Goal: Task Accomplishment & Management: Manage account settings

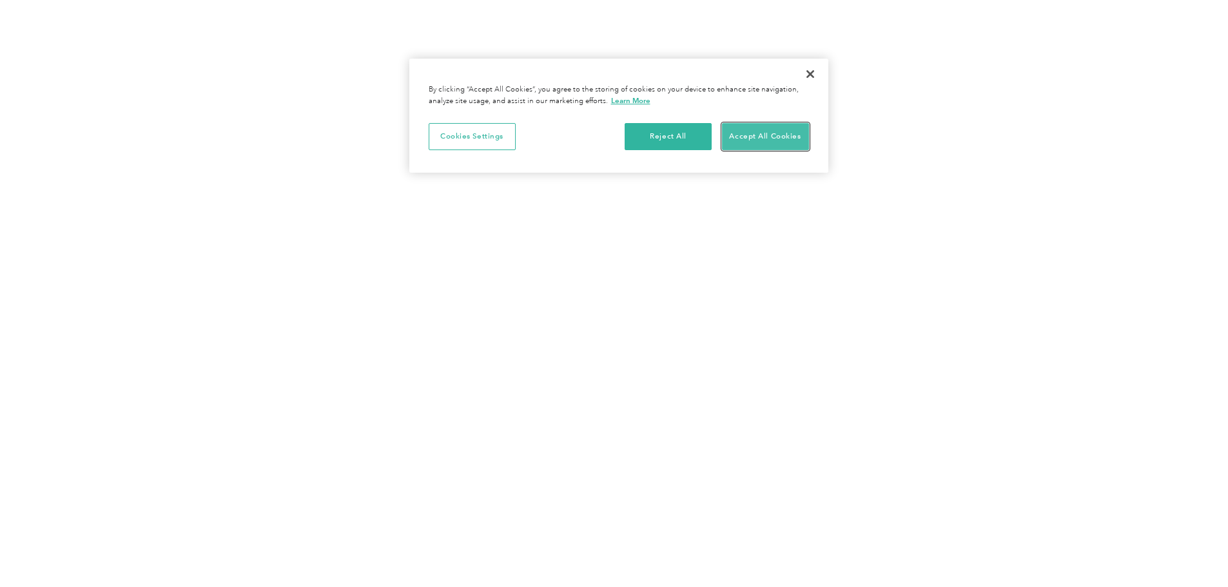
click at [792, 138] on button "Accept All Cookies" at bounding box center [765, 136] width 87 height 27
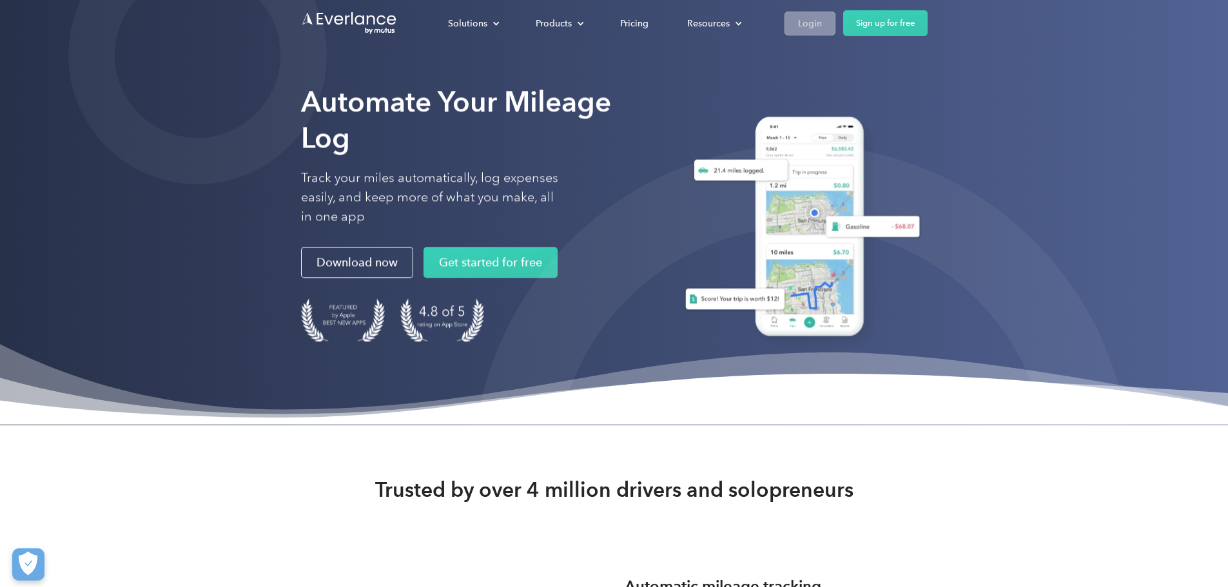
click at [835, 32] on link "Login" at bounding box center [810, 24] width 51 height 24
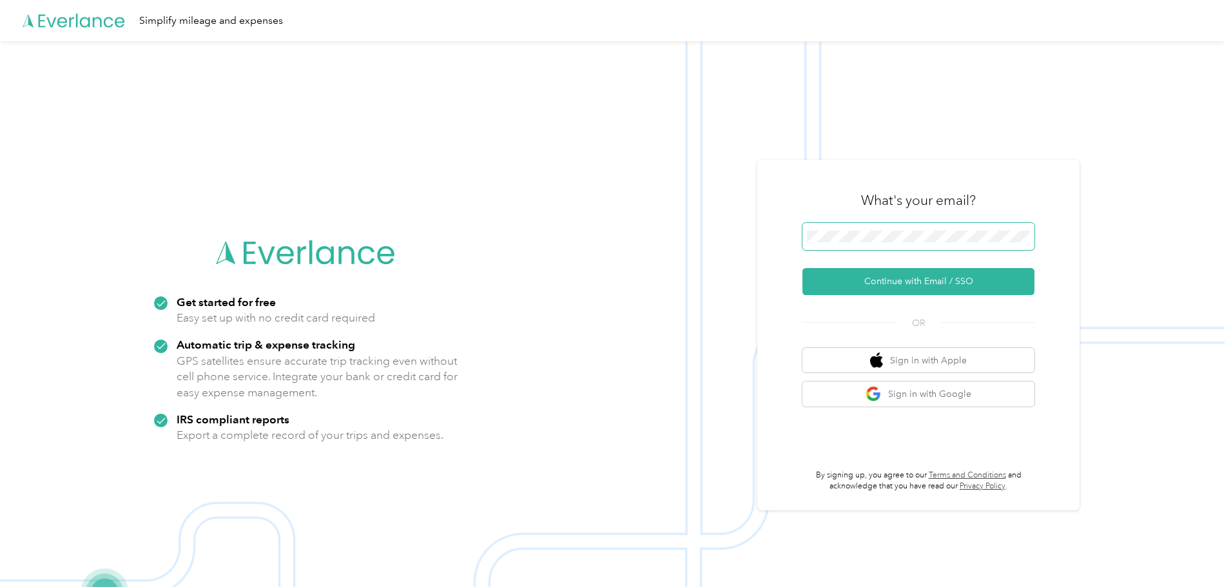
click at [925, 246] on span at bounding box center [919, 236] width 232 height 27
click at [937, 279] on button "Continue with Email / SSO" at bounding box center [919, 281] width 232 height 27
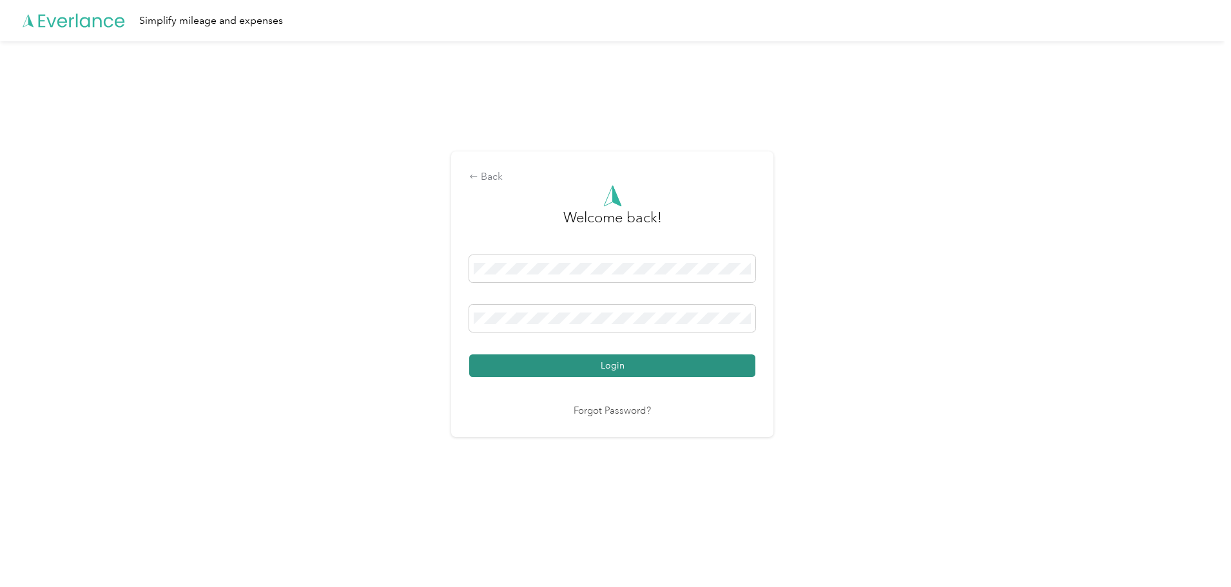
click at [652, 364] on button "Login" at bounding box center [612, 366] width 286 height 23
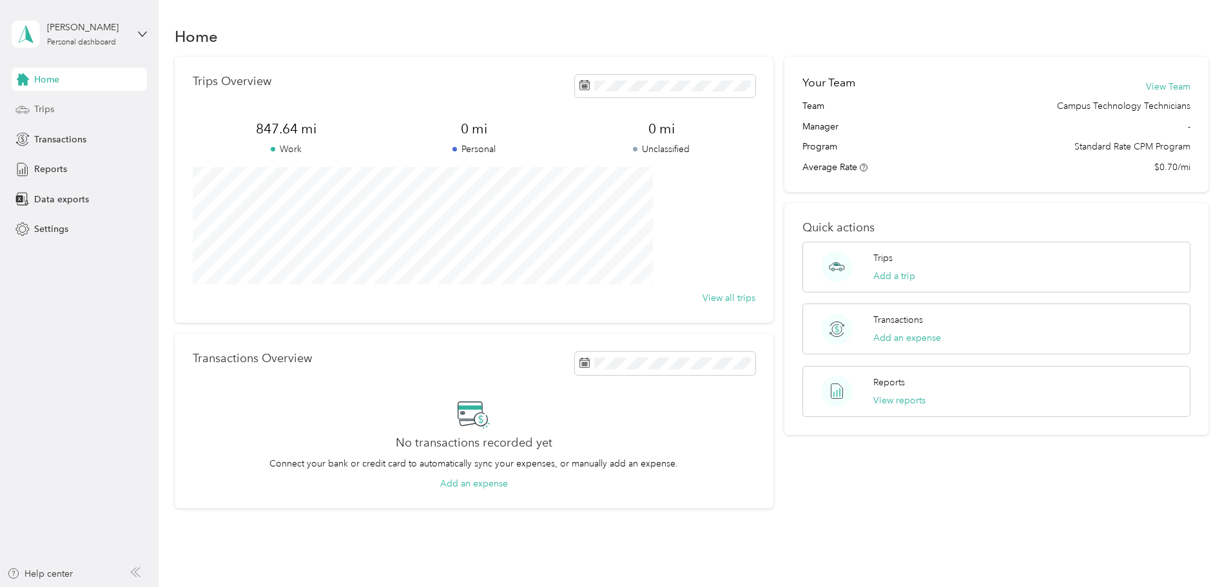
click at [41, 103] on span "Trips" at bounding box center [44, 109] width 20 height 14
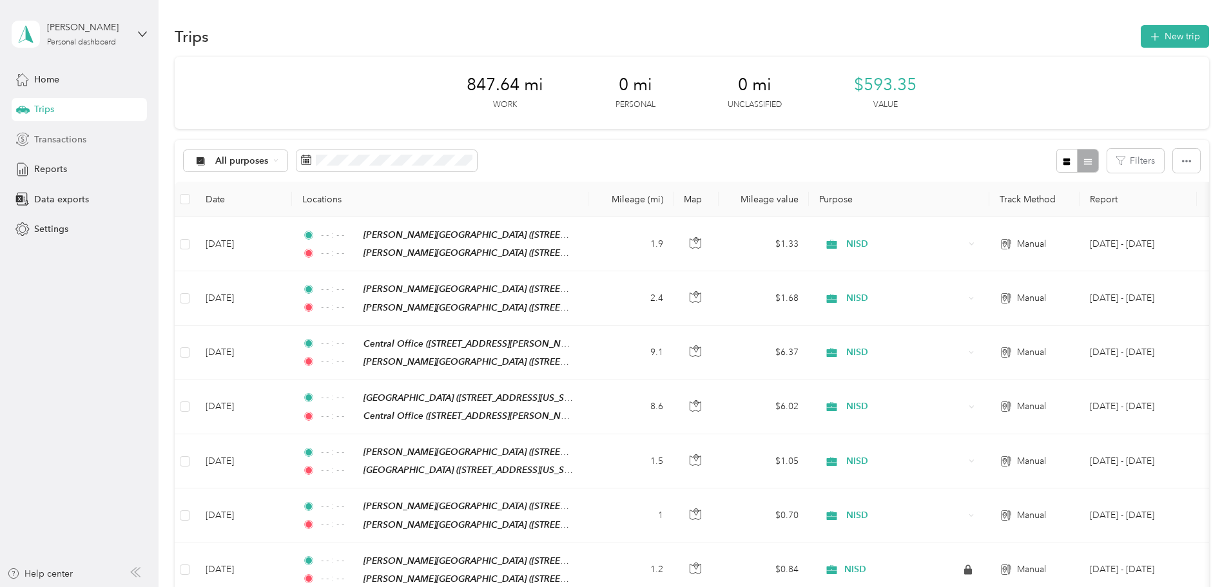
click at [95, 138] on div "Transactions" at bounding box center [79, 139] width 135 height 23
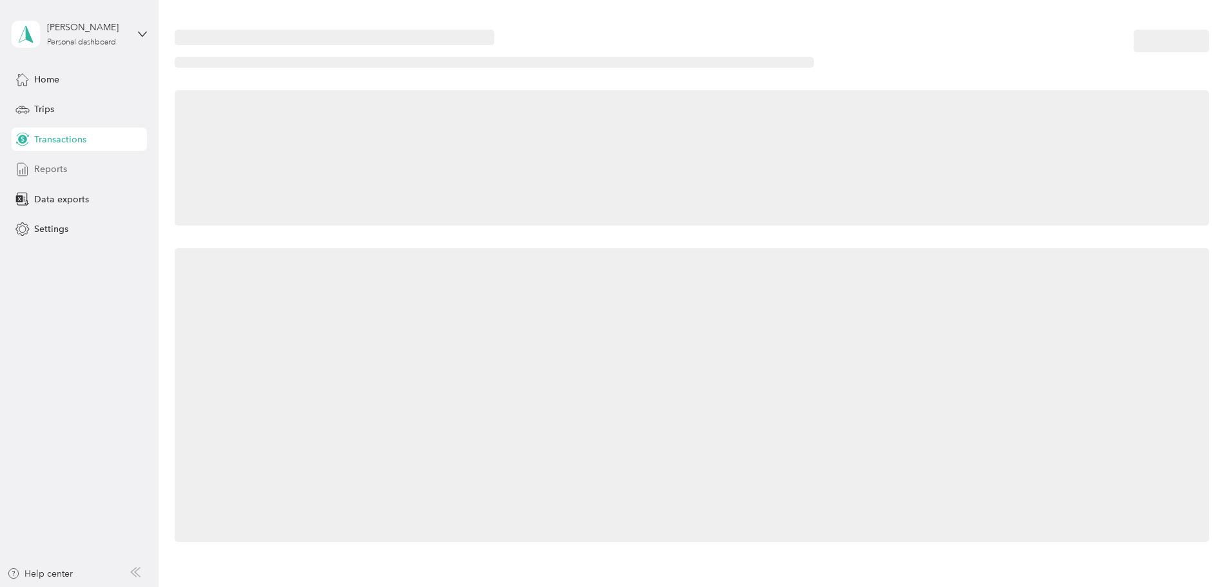
click at [74, 161] on div "Reports" at bounding box center [79, 169] width 135 height 23
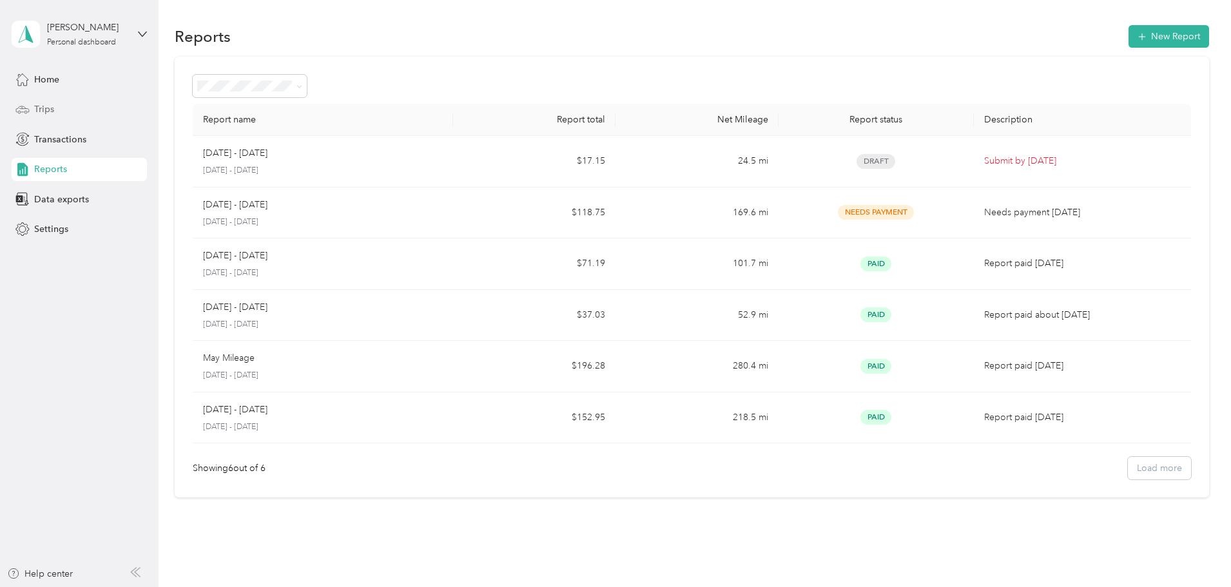
click at [68, 105] on div "Trips" at bounding box center [79, 109] width 135 height 23
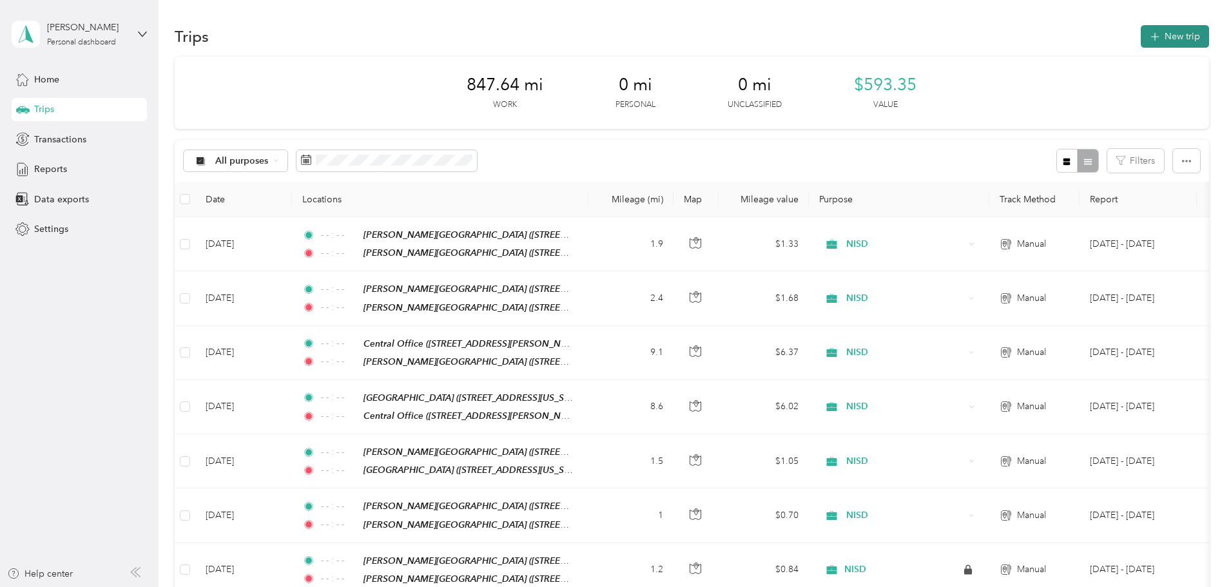
click at [1141, 38] on button "New trip" at bounding box center [1175, 36] width 68 height 23
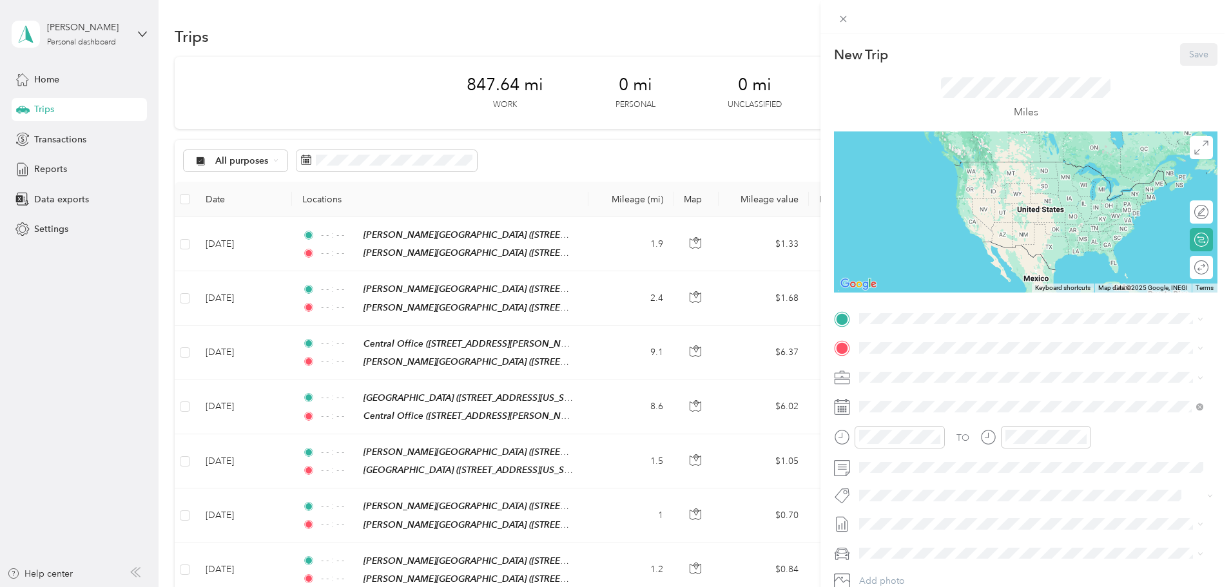
click at [988, 459] on strong "[PERSON_NAME][GEOGRAPHIC_DATA]" at bounding box center [1014, 462] width 172 height 12
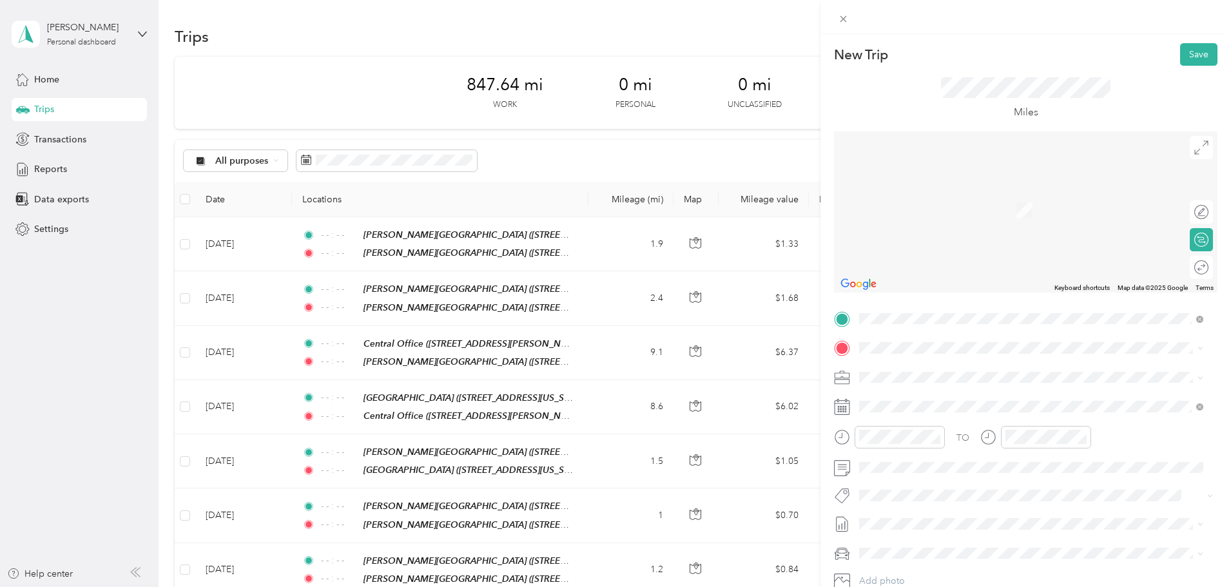
click at [924, 337] on div "TO Add photo" at bounding box center [1026, 464] width 384 height 311
drag, startPoint x: 973, startPoint y: 531, endPoint x: 978, endPoint y: 525, distance: 6.9
click at [974, 531] on strong "Central Office" at bounding box center [958, 537] width 60 height 12
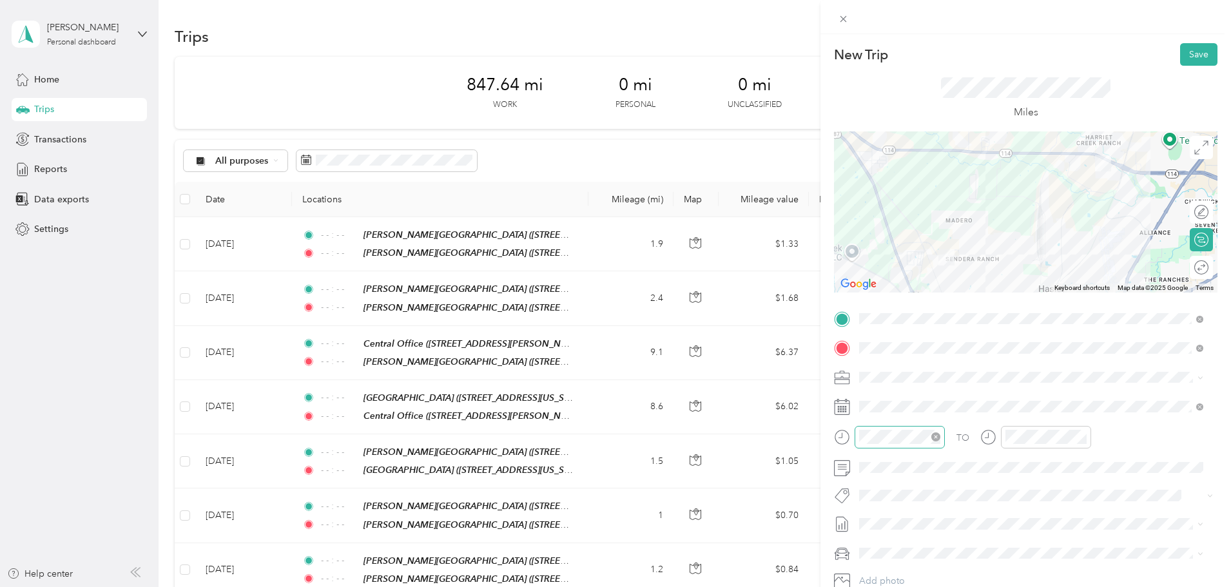
click at [939, 439] on icon "close-circle" at bounding box center [935, 437] width 9 height 9
click at [1085, 435] on icon "close-circle" at bounding box center [1082, 437] width 9 height 9
click at [1060, 219] on div at bounding box center [1026, 212] width 384 height 161
click at [1057, 218] on div at bounding box center [1026, 212] width 384 height 161
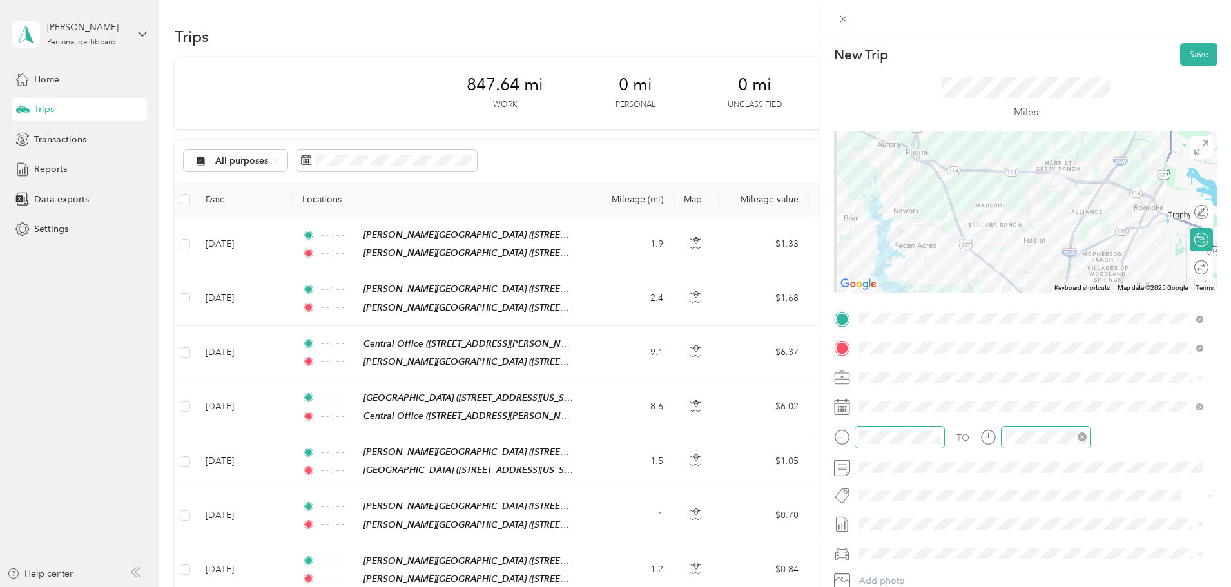
click at [1017, 218] on div at bounding box center [1026, 212] width 384 height 161
click at [1017, 221] on div at bounding box center [1026, 212] width 384 height 161
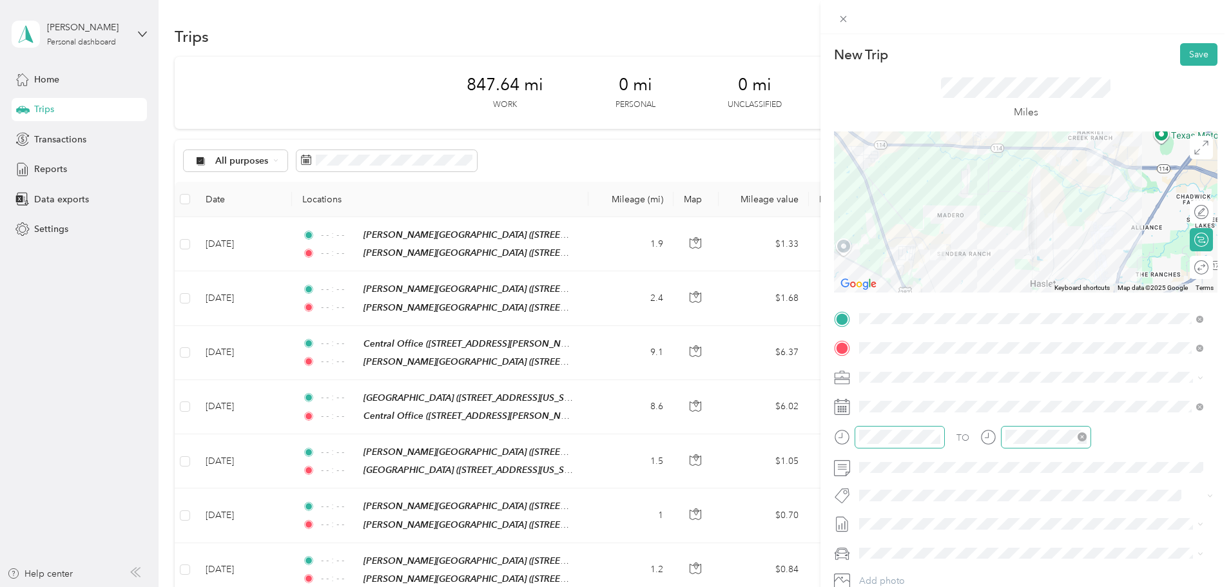
click at [902, 229] on div at bounding box center [1026, 212] width 384 height 161
click at [1004, 151] on div at bounding box center [1026, 212] width 384 height 161
click at [1006, 149] on div at bounding box center [1026, 212] width 384 height 161
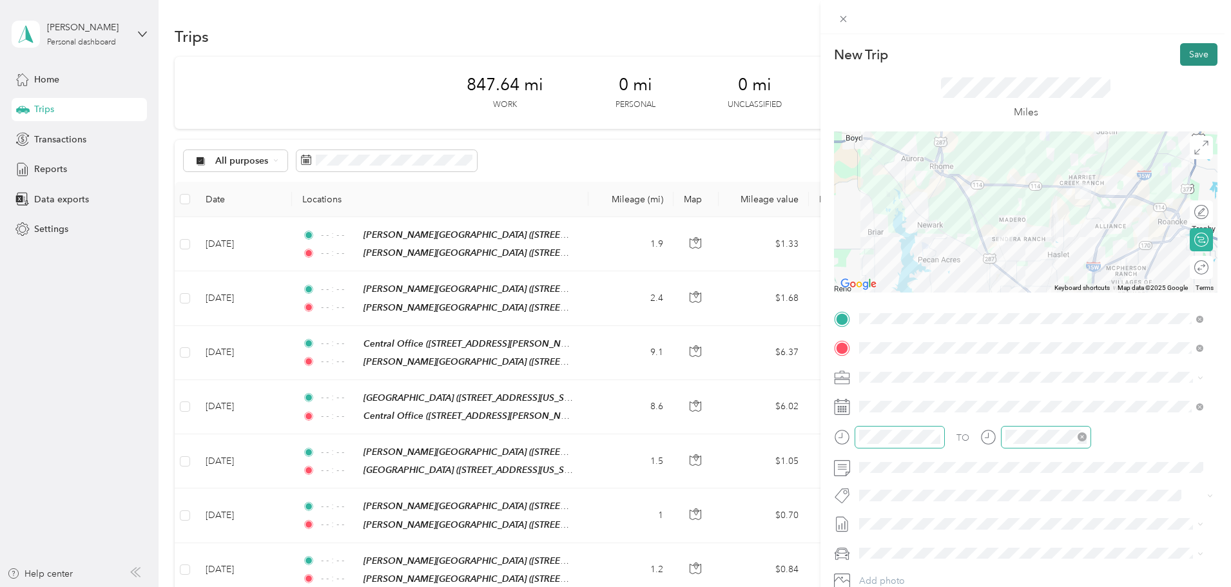
click at [1200, 55] on button "Save" at bounding box center [1198, 54] width 37 height 23
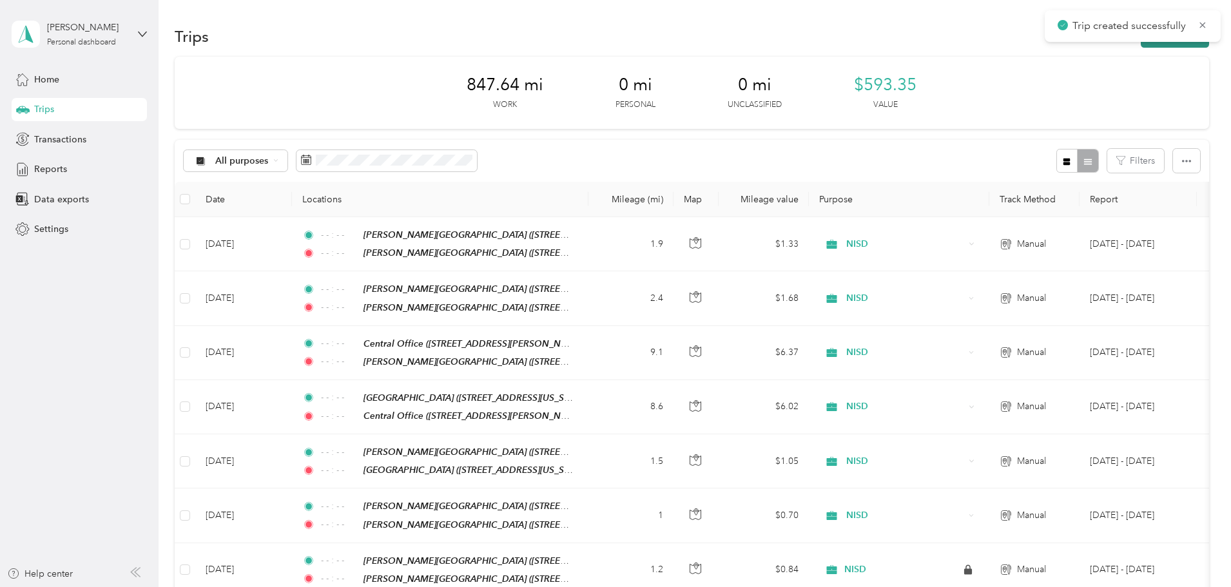
click at [1141, 46] on button "New trip" at bounding box center [1175, 36] width 68 height 23
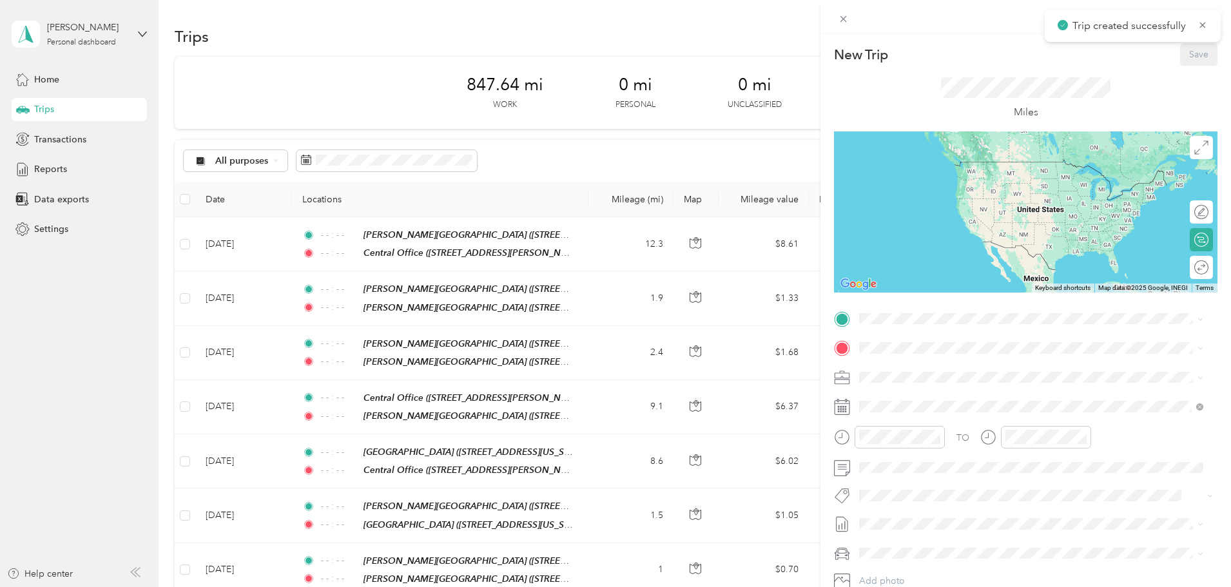
click at [918, 329] on div "TO Add photo" at bounding box center [1026, 464] width 384 height 311
click at [995, 380] on div "TEAM Central Office [STREET_ADDRESS][PERSON_NAME][US_STATE]" at bounding box center [984, 378] width 200 height 32
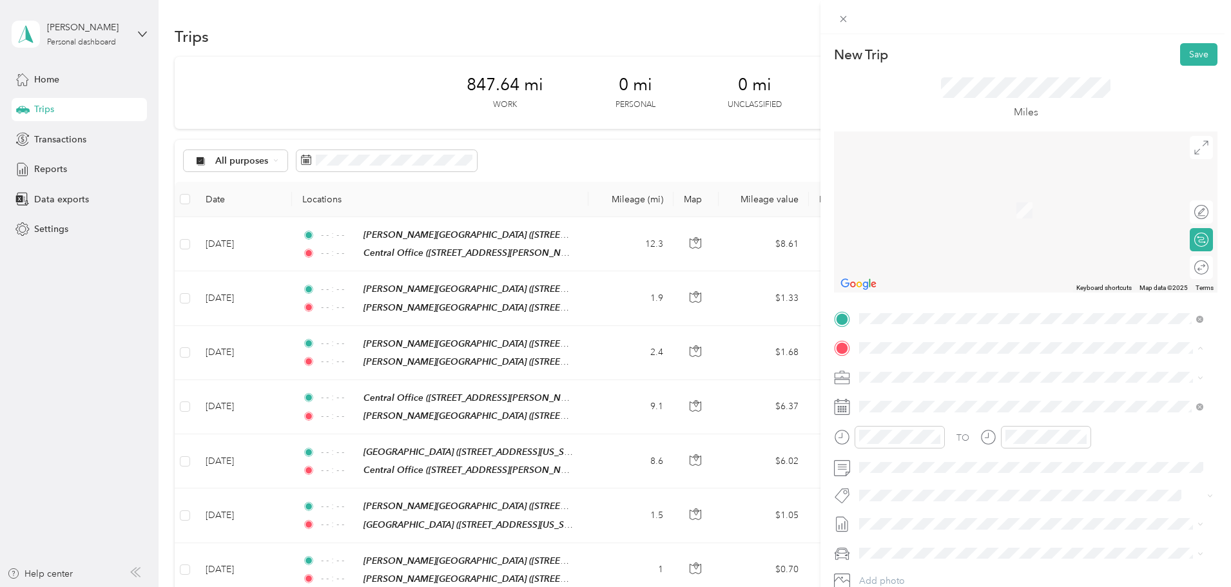
click at [977, 402] on strong "[PERSON_NAME][GEOGRAPHIC_DATA]" at bounding box center [1014, 402] width 172 height 12
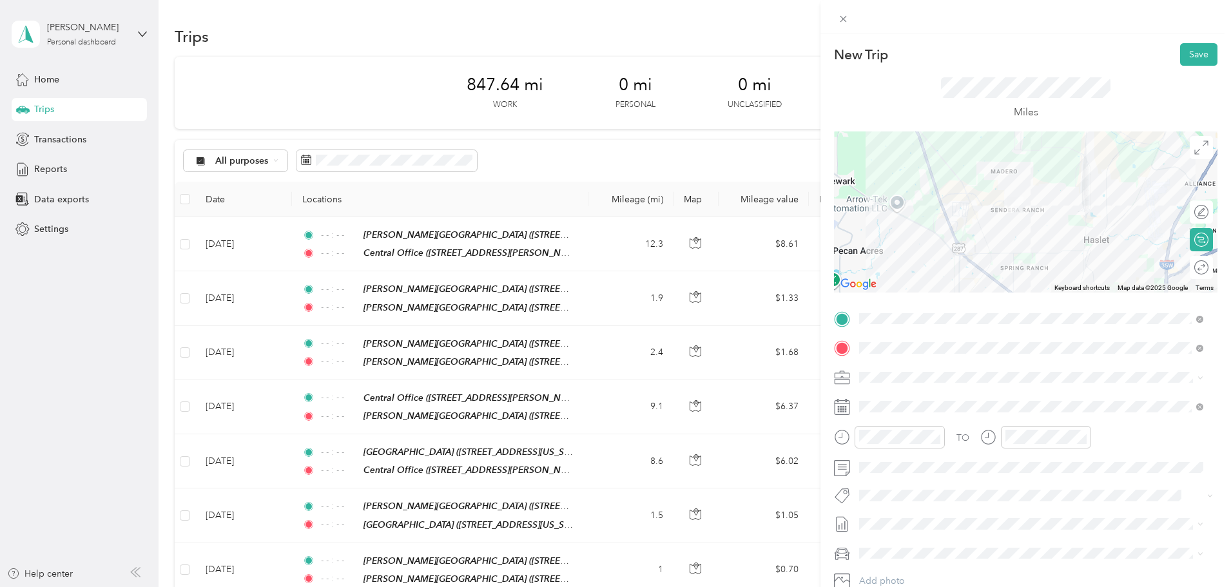
click at [1082, 251] on div at bounding box center [1026, 212] width 384 height 161
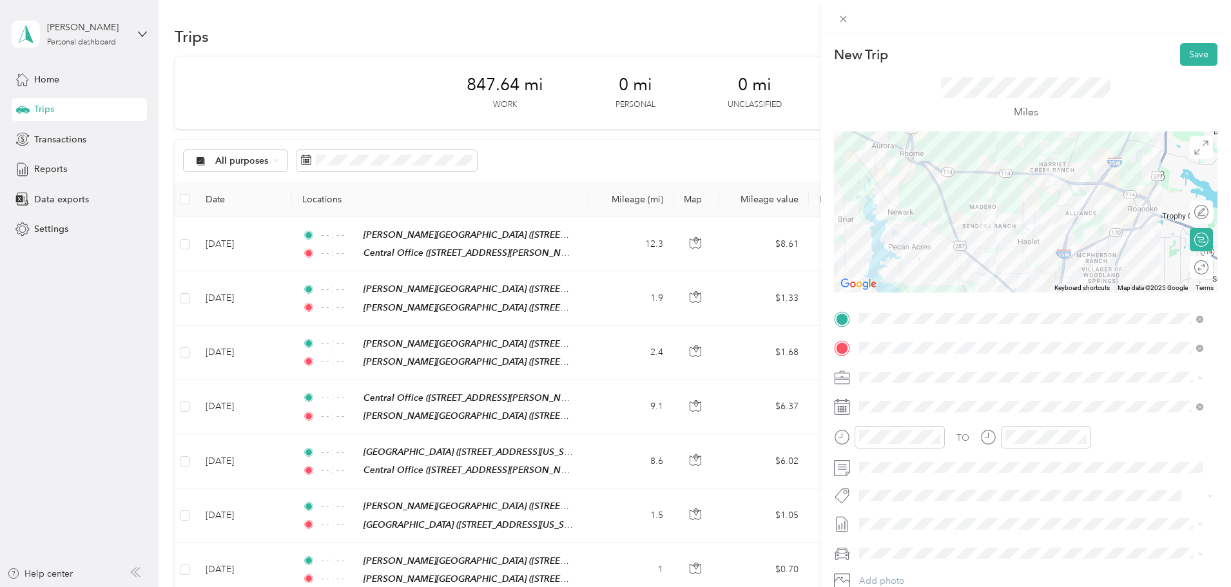
click at [1021, 231] on div at bounding box center [1026, 212] width 384 height 161
click at [937, 439] on icon "close-circle" at bounding box center [935, 437] width 9 height 9
click at [1079, 436] on icon "close-circle" at bounding box center [1082, 437] width 9 height 9
click at [1188, 57] on button "Save" at bounding box center [1198, 54] width 37 height 23
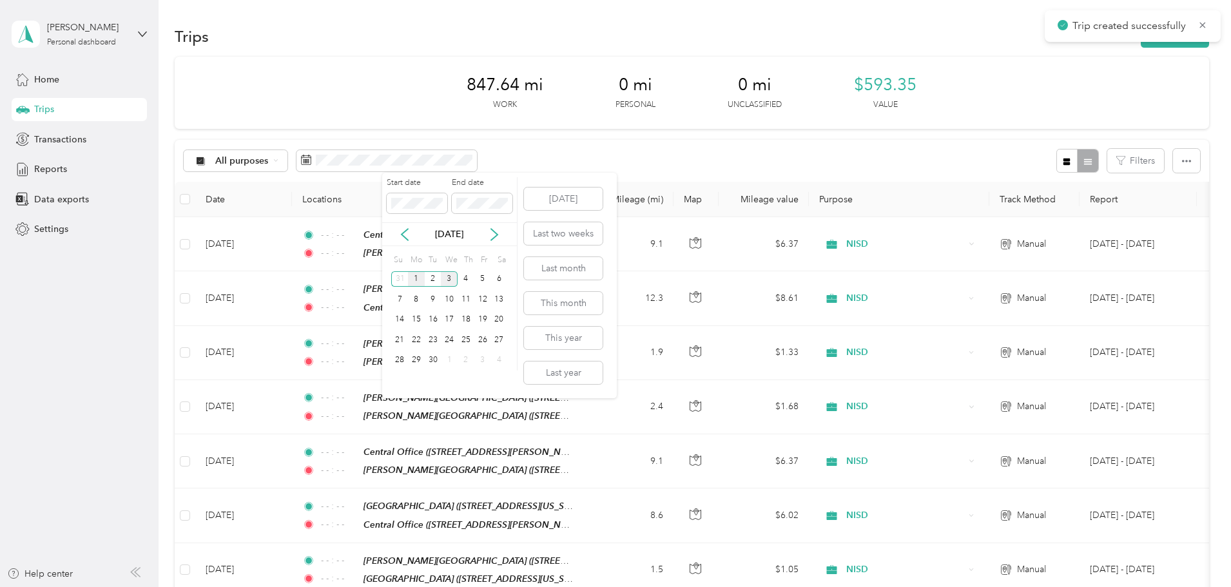
click at [418, 284] on div "1" at bounding box center [416, 279] width 17 height 16
click at [452, 282] on div "3" at bounding box center [449, 279] width 17 height 16
